Goal: Task Accomplishment & Management: Manage account settings

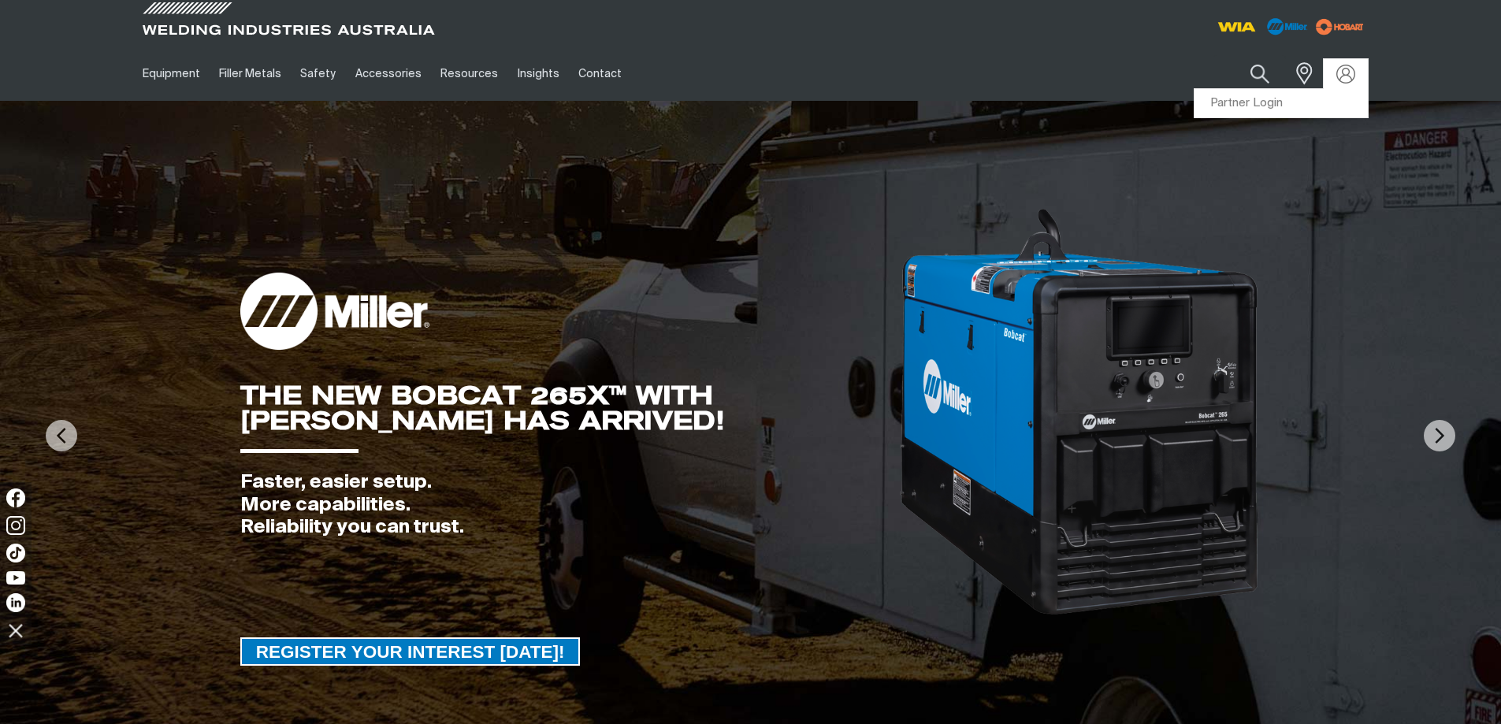
click at [1247, 102] on link "Partner Login" at bounding box center [1281, 103] width 173 height 29
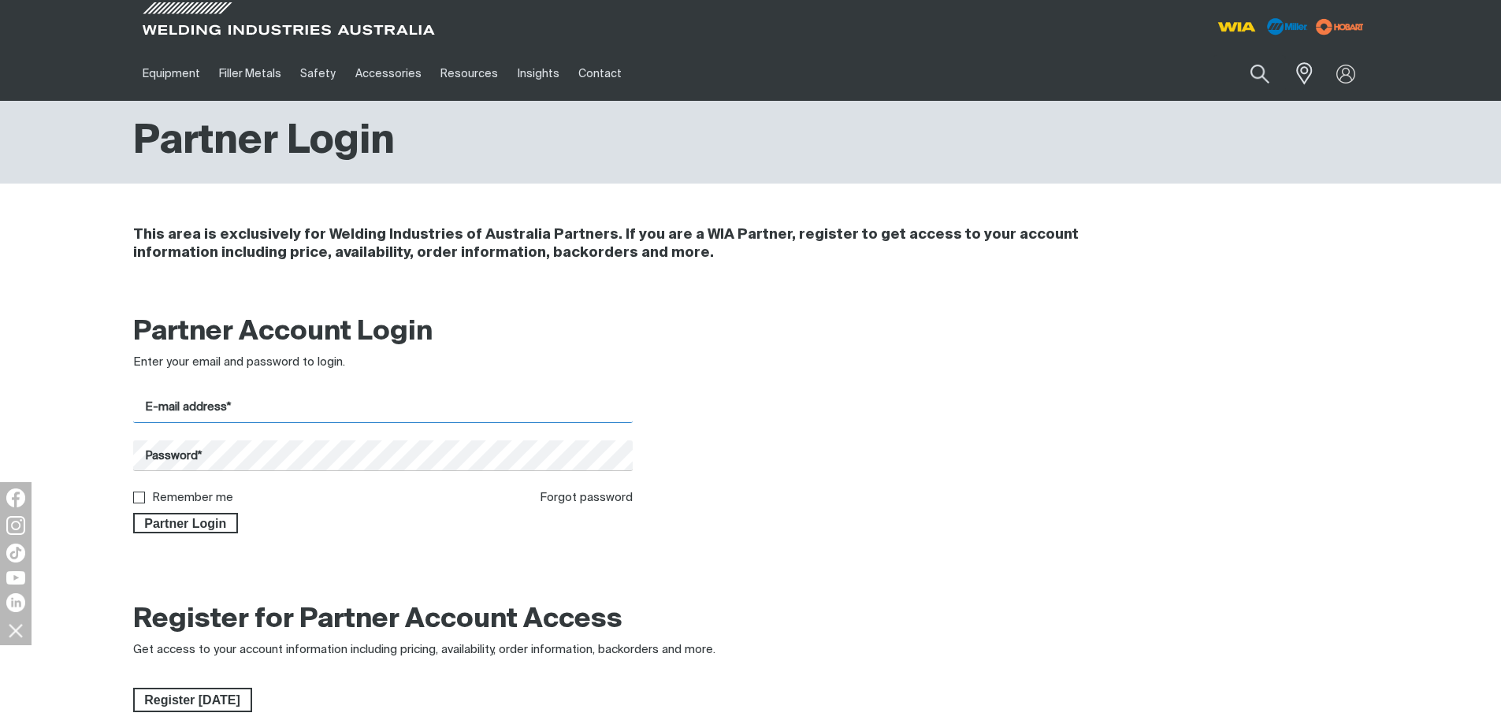
type input "[EMAIL_ADDRESS][DOMAIN_NAME]"
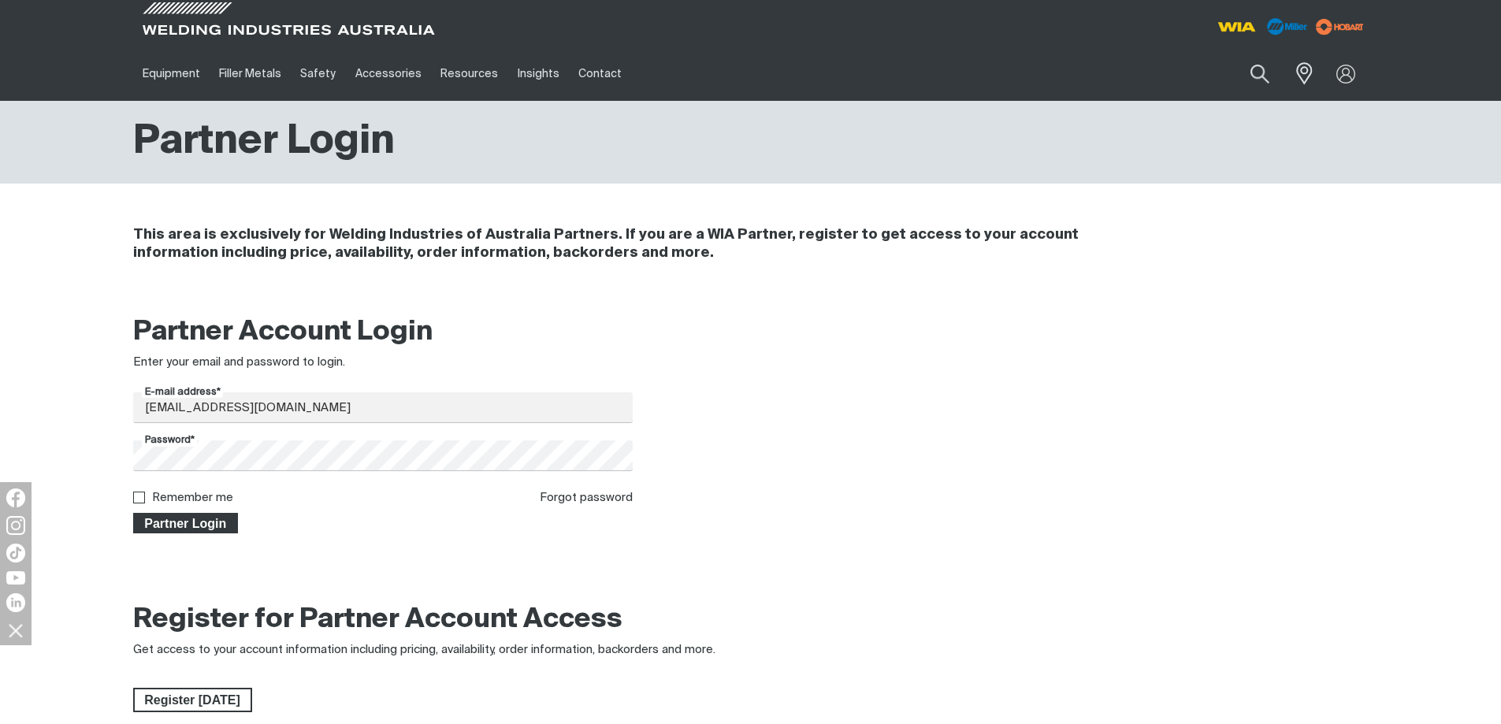
click at [176, 516] on span "Partner Login" at bounding box center [186, 523] width 102 height 20
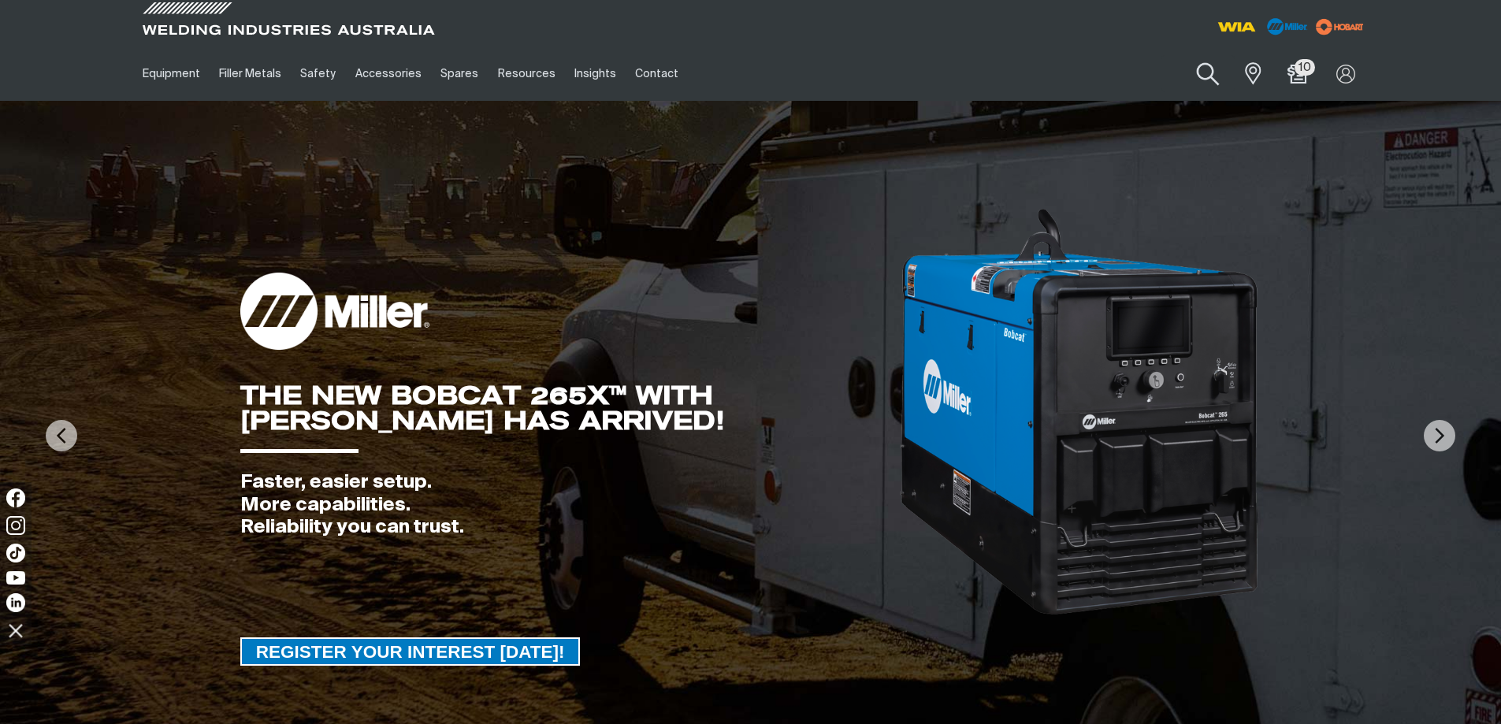
click at [1209, 77] on button "Search products" at bounding box center [1209, 74] width 64 height 45
click at [1181, 55] on button "Search products" at bounding box center [1208, 73] width 54 height 37
click at [1207, 73] on button "Search products" at bounding box center [1209, 74] width 64 height 45
click at [1047, 79] on input "Search" at bounding box center [1112, 73] width 243 height 35
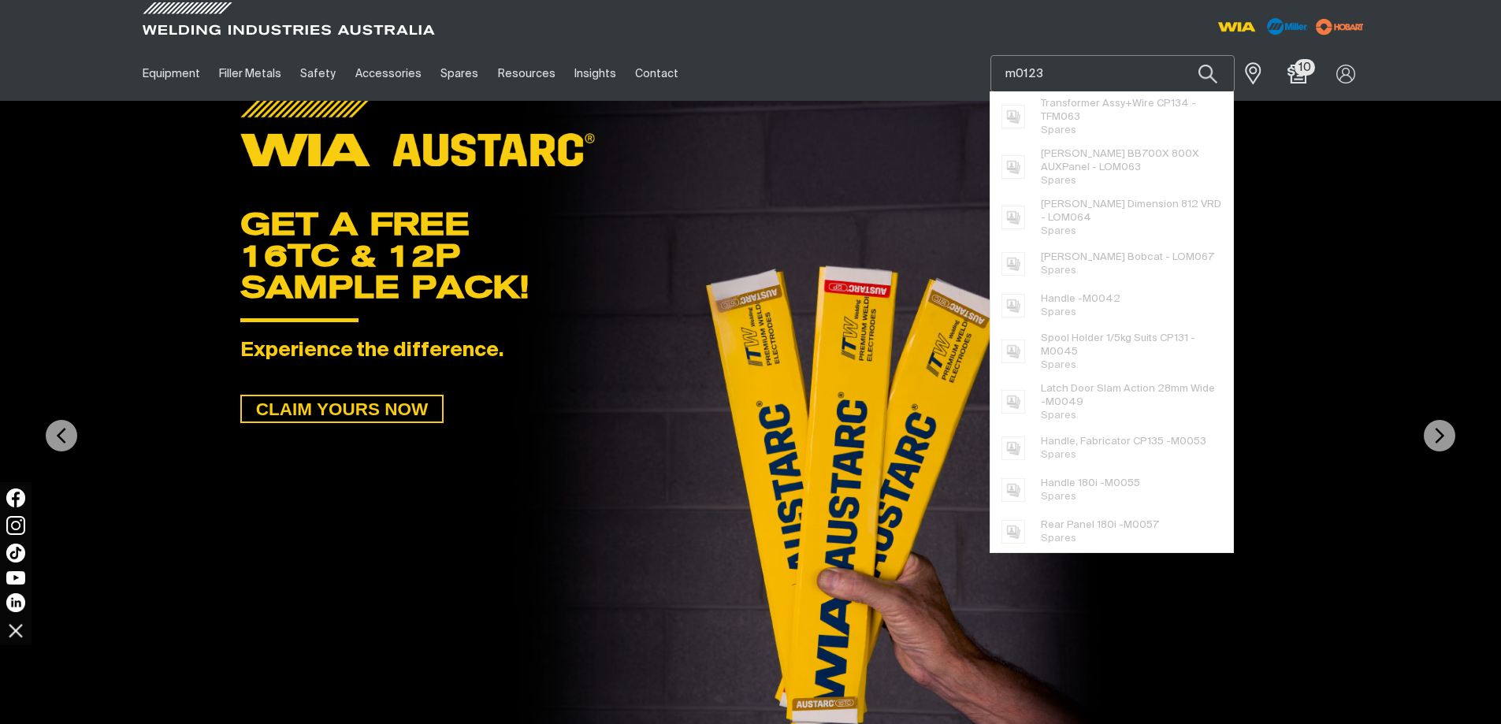
type input "m0123"
click at [1181, 55] on button "Search products" at bounding box center [1208, 73] width 54 height 37
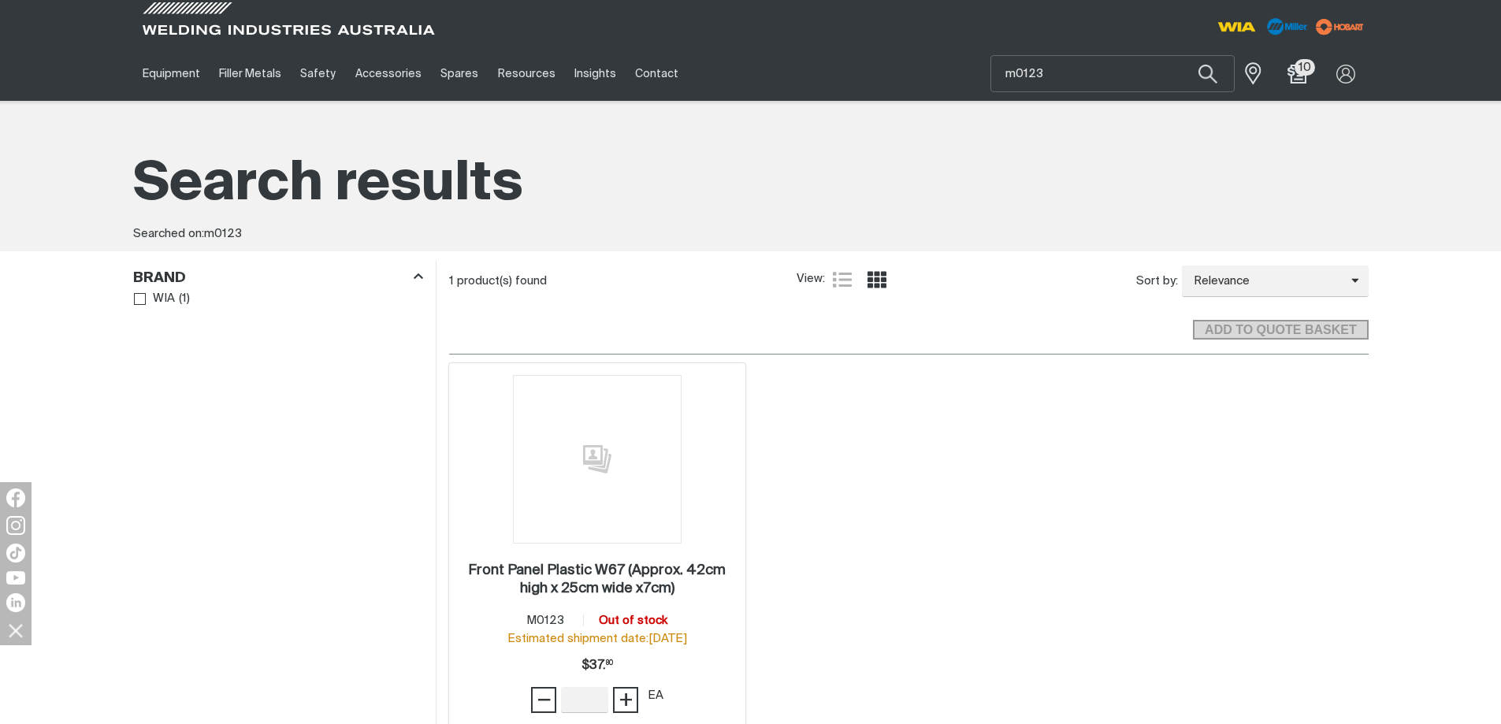
click at [582, 494] on img at bounding box center [597, 459] width 169 height 169
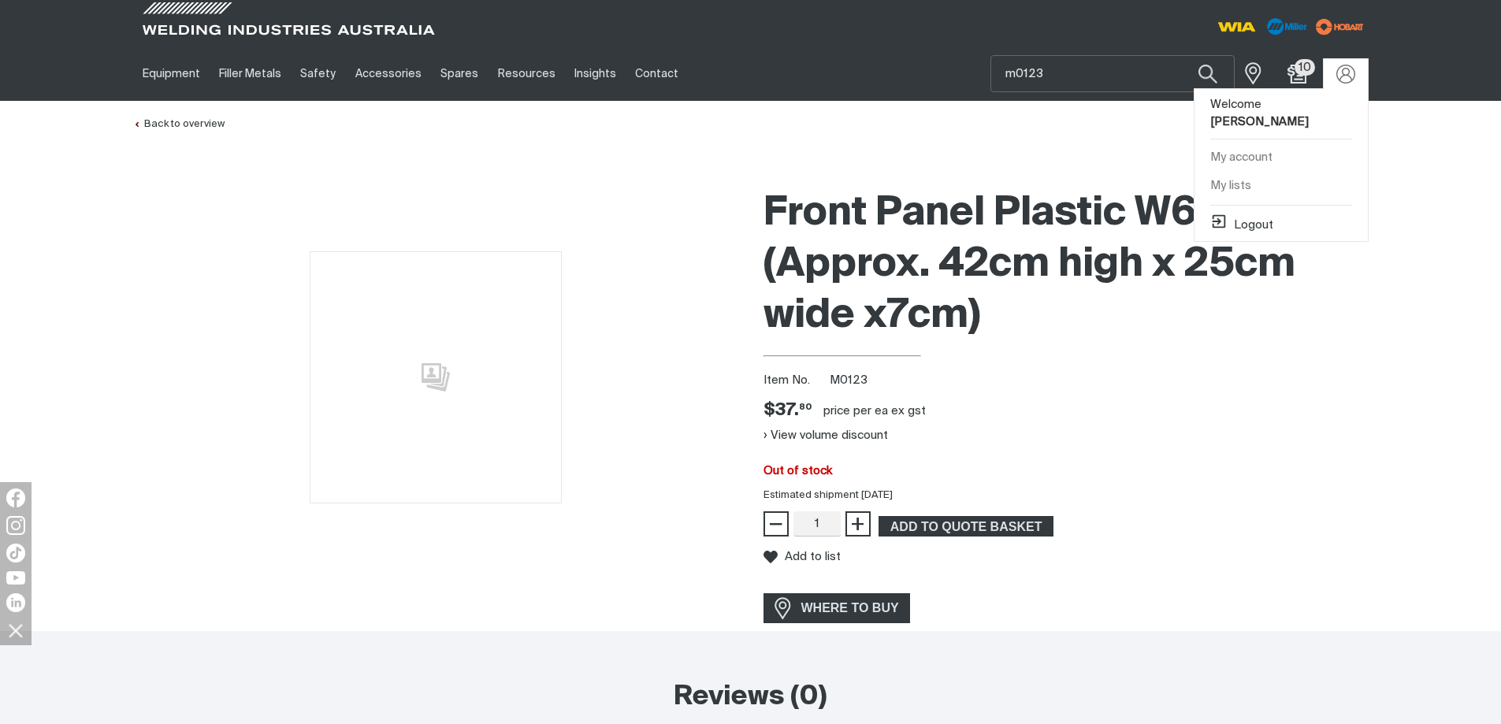
click at [1248, 225] on button "Logout" at bounding box center [1241, 222] width 63 height 19
